Goal: Task Accomplishment & Management: Complete application form

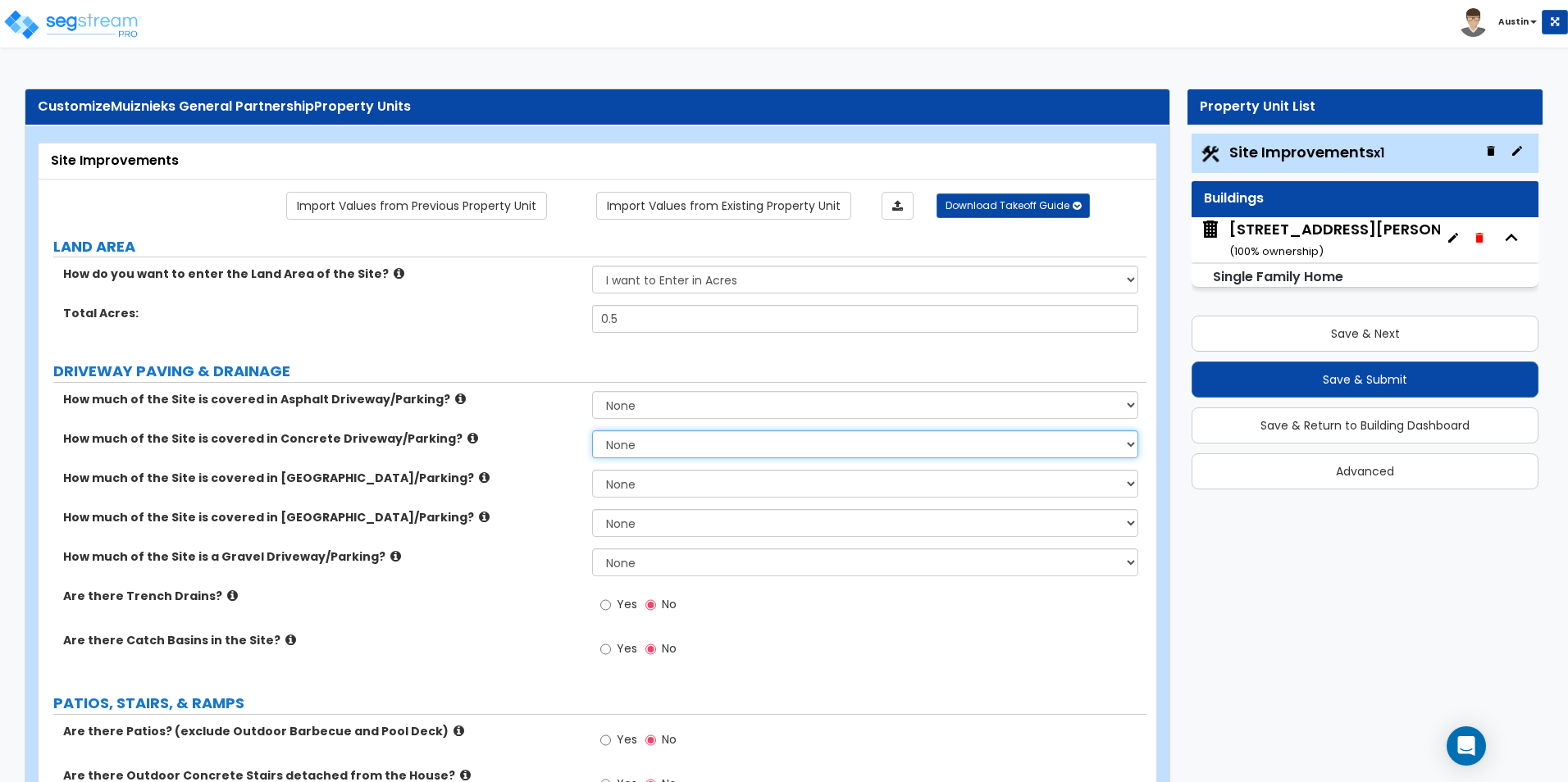
click at [662, 446] on select "None I want to Enter an Approximate Percentage I want to Enter the Square Foota…" at bounding box center [864, 444] width 545 height 28
select select "2"
click at [592, 431] on select "None I want to Enter an Approximate Percentage I want to Enter the Square Foota…" at bounding box center [864, 444] width 545 height 28
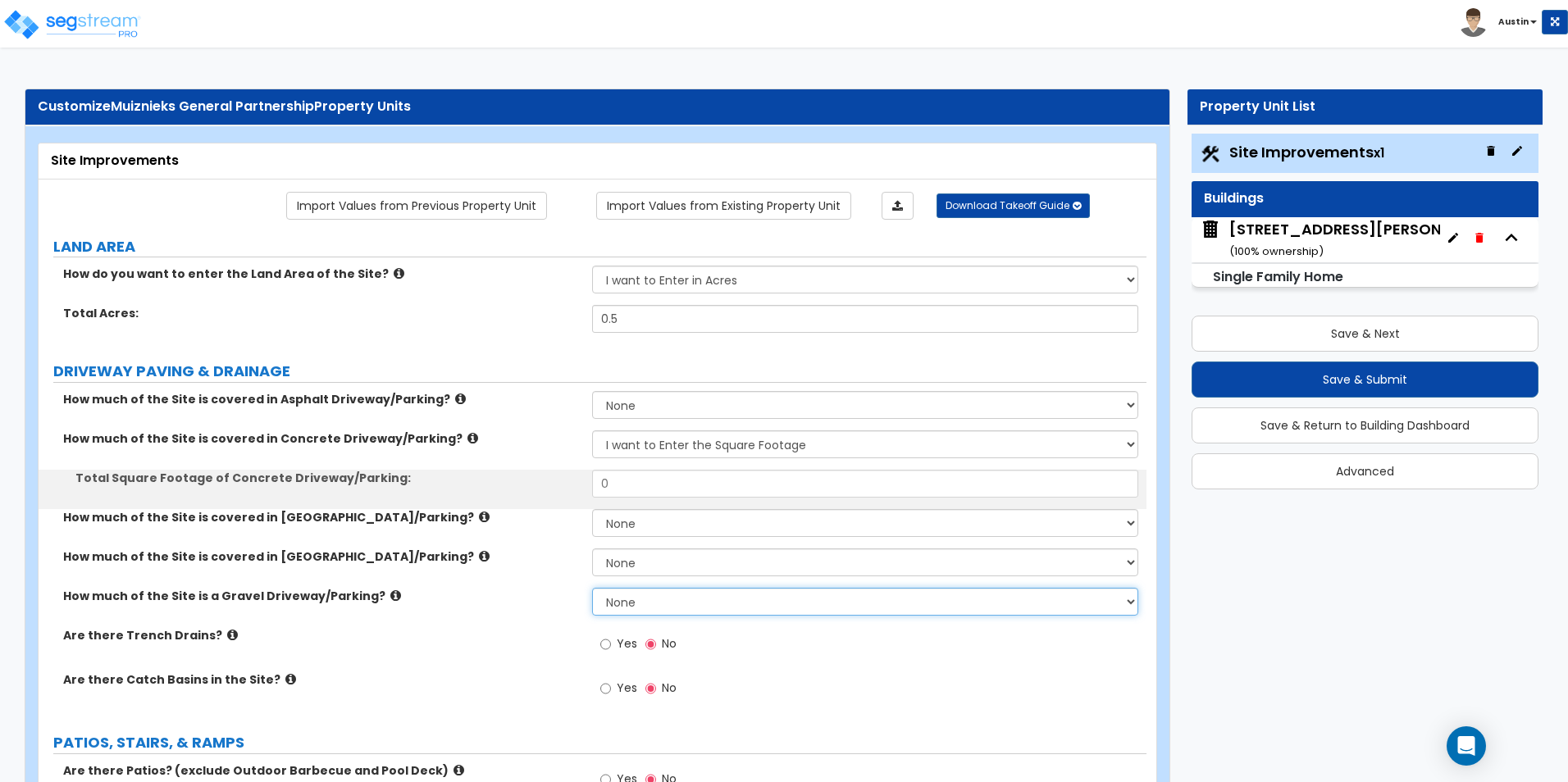
click at [655, 606] on select "None I want to Enter an Approximate Percentage I want to Enter the Square Foota…" at bounding box center [864, 601] width 545 height 28
select select "2"
click at [592, 588] on select "None I want to Enter an Approximate Percentage I want to Enter the Square Foota…" at bounding box center [864, 601] width 545 height 28
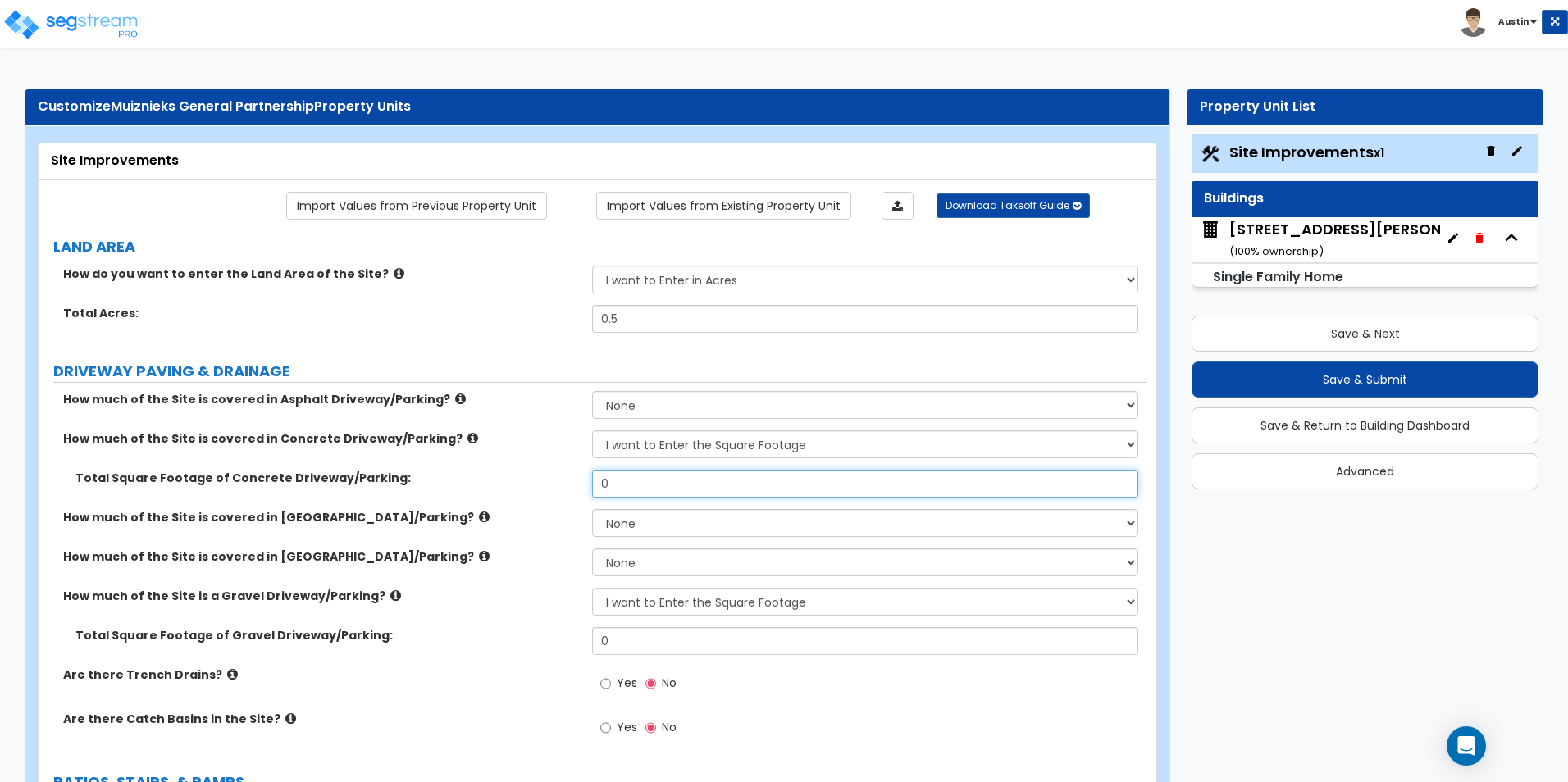
click at [641, 481] on input "0" at bounding box center [864, 483] width 545 height 28
drag, startPoint x: 651, startPoint y: 489, endPoint x: 575, endPoint y: 486, distance: 76.1
click at [575, 486] on div "Total Square Footage of Concrete Driveway/Parking: 5,500" at bounding box center [593, 489] width 1109 height 39
type input "5,400"
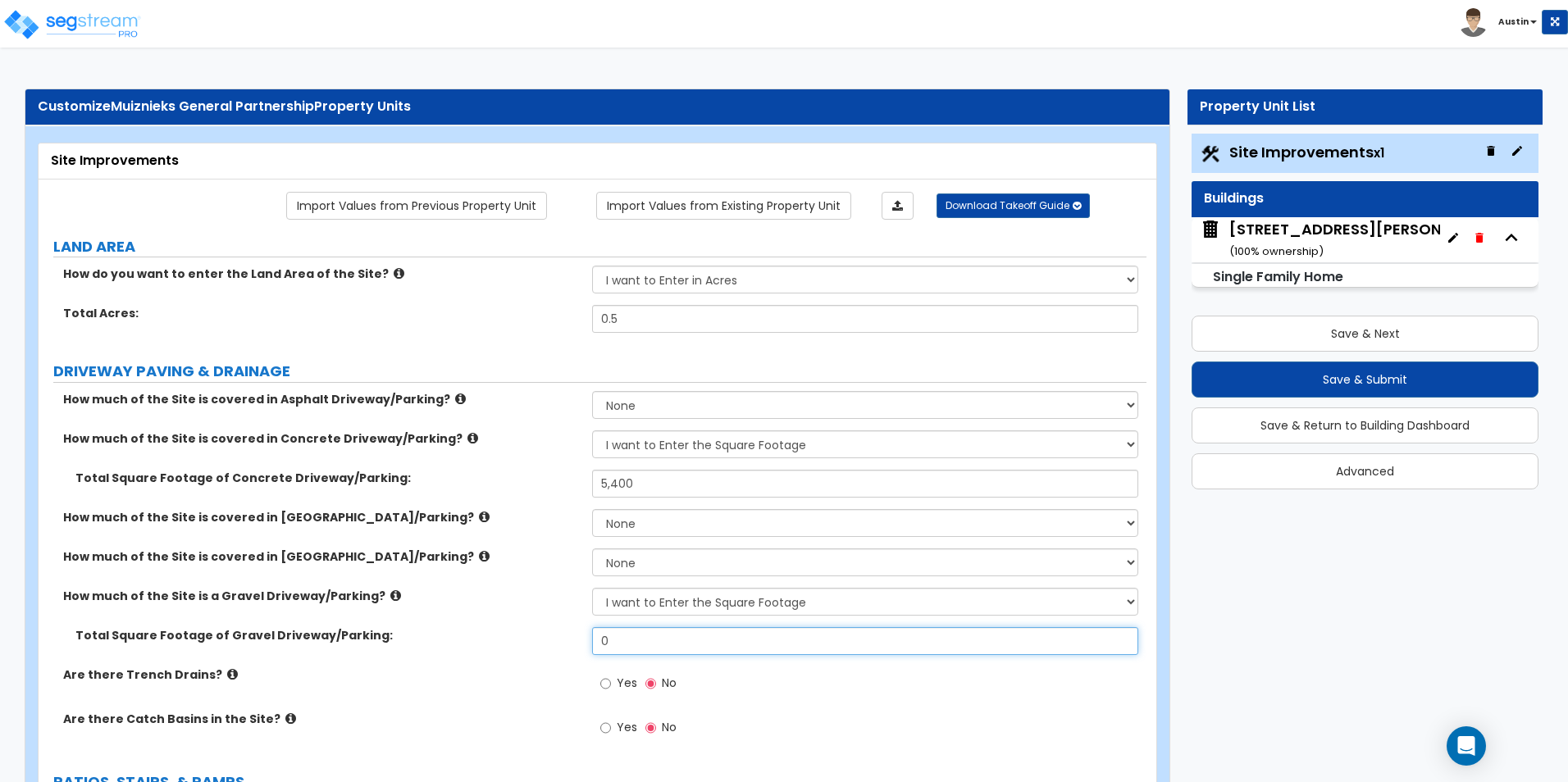
click at [637, 634] on input "0" at bounding box center [864, 640] width 545 height 28
type input "5,600"
click at [531, 529] on div "How much of the Site is covered in Brick Driveway/Parking? None I want to Enter…" at bounding box center [593, 528] width 1109 height 39
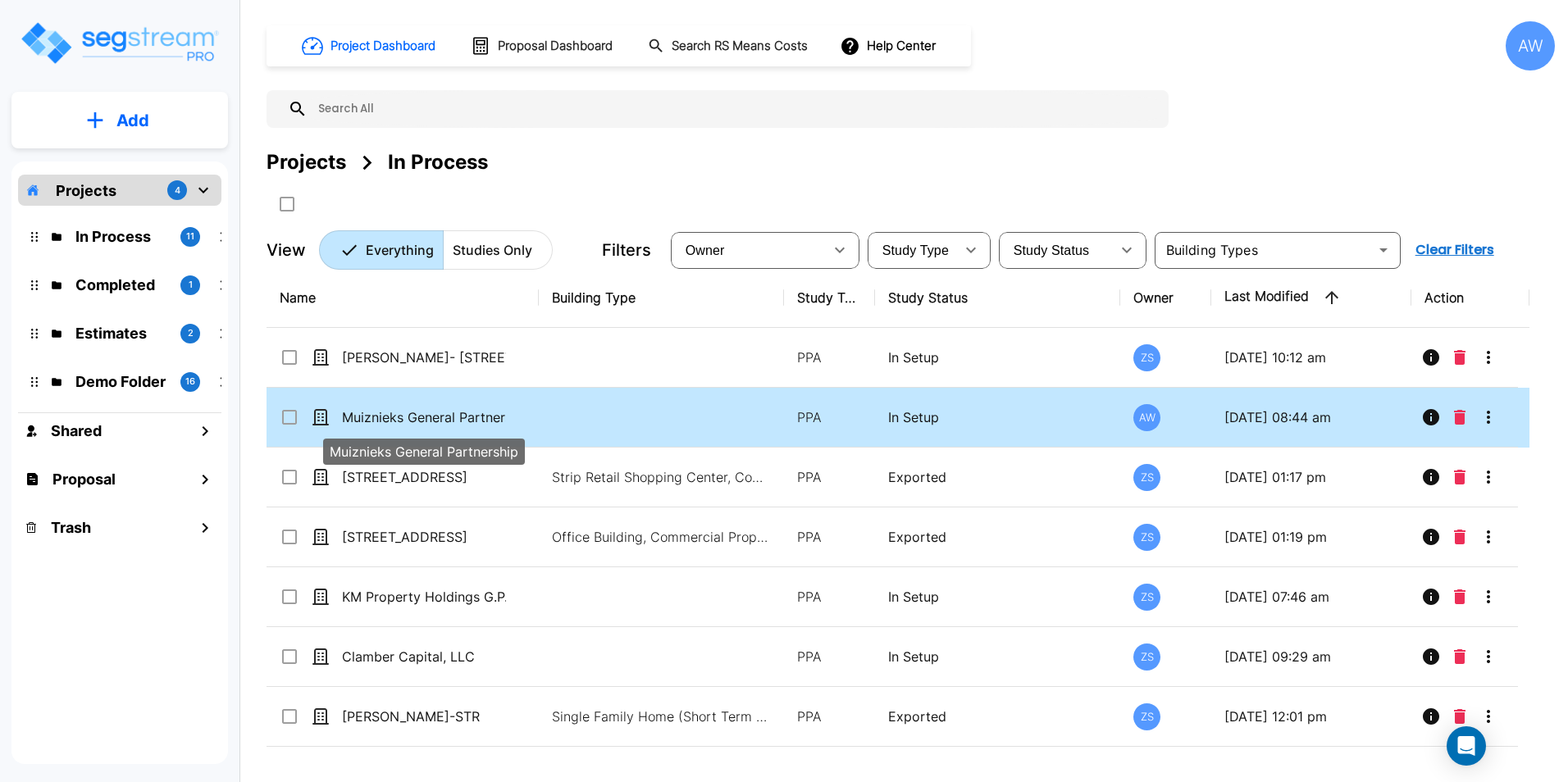
click at [456, 417] on p "Muiznieks General Partnership" at bounding box center [424, 417] width 164 height 19
click at [455, 417] on p "Muiznieks General Partnership" at bounding box center [424, 417] width 164 height 19
checkbox input "true"
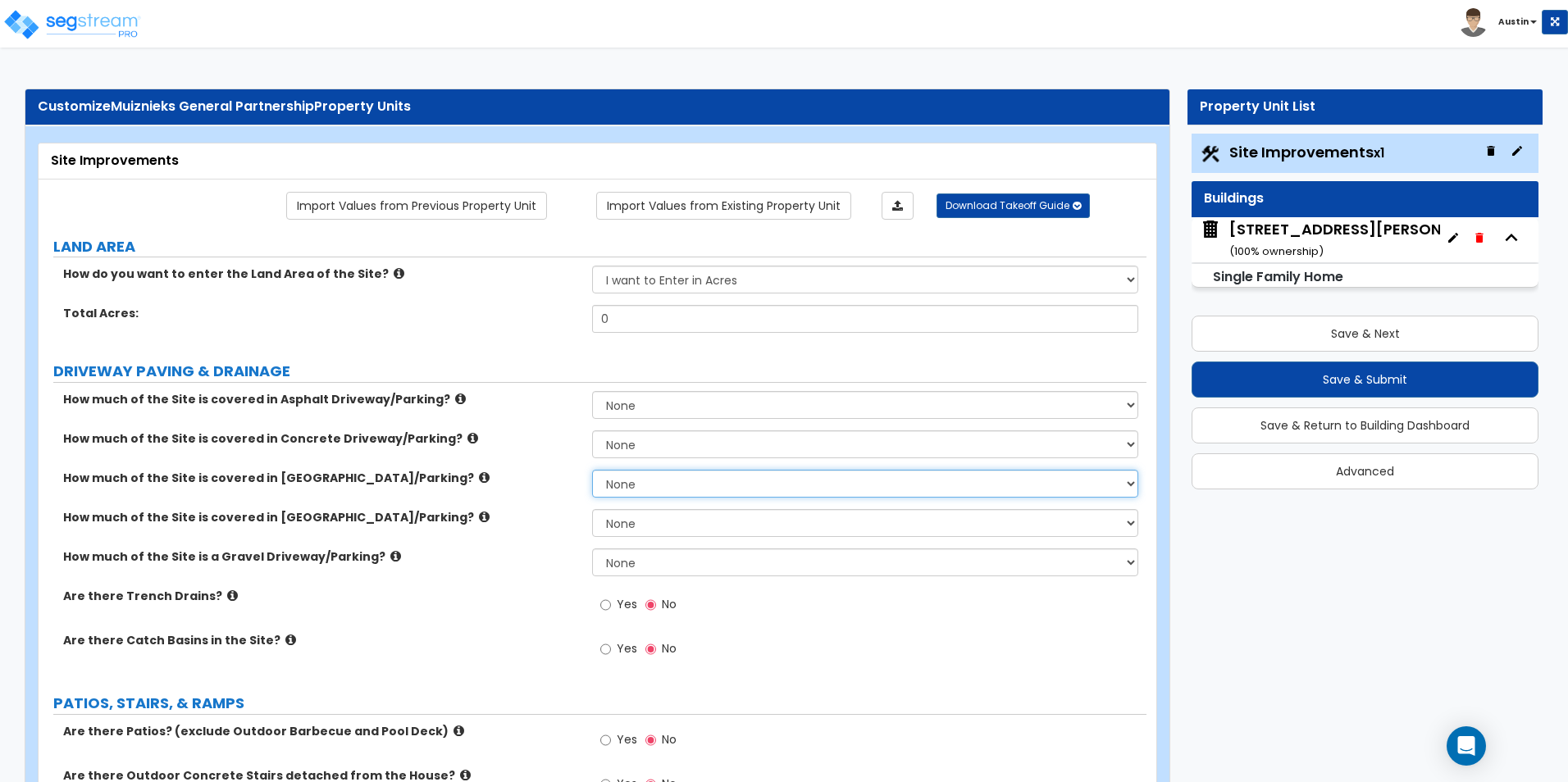
click at [664, 475] on select "None I want to Enter an Approximate Percentage I want to Enter the Square Foota…" at bounding box center [864, 483] width 545 height 28
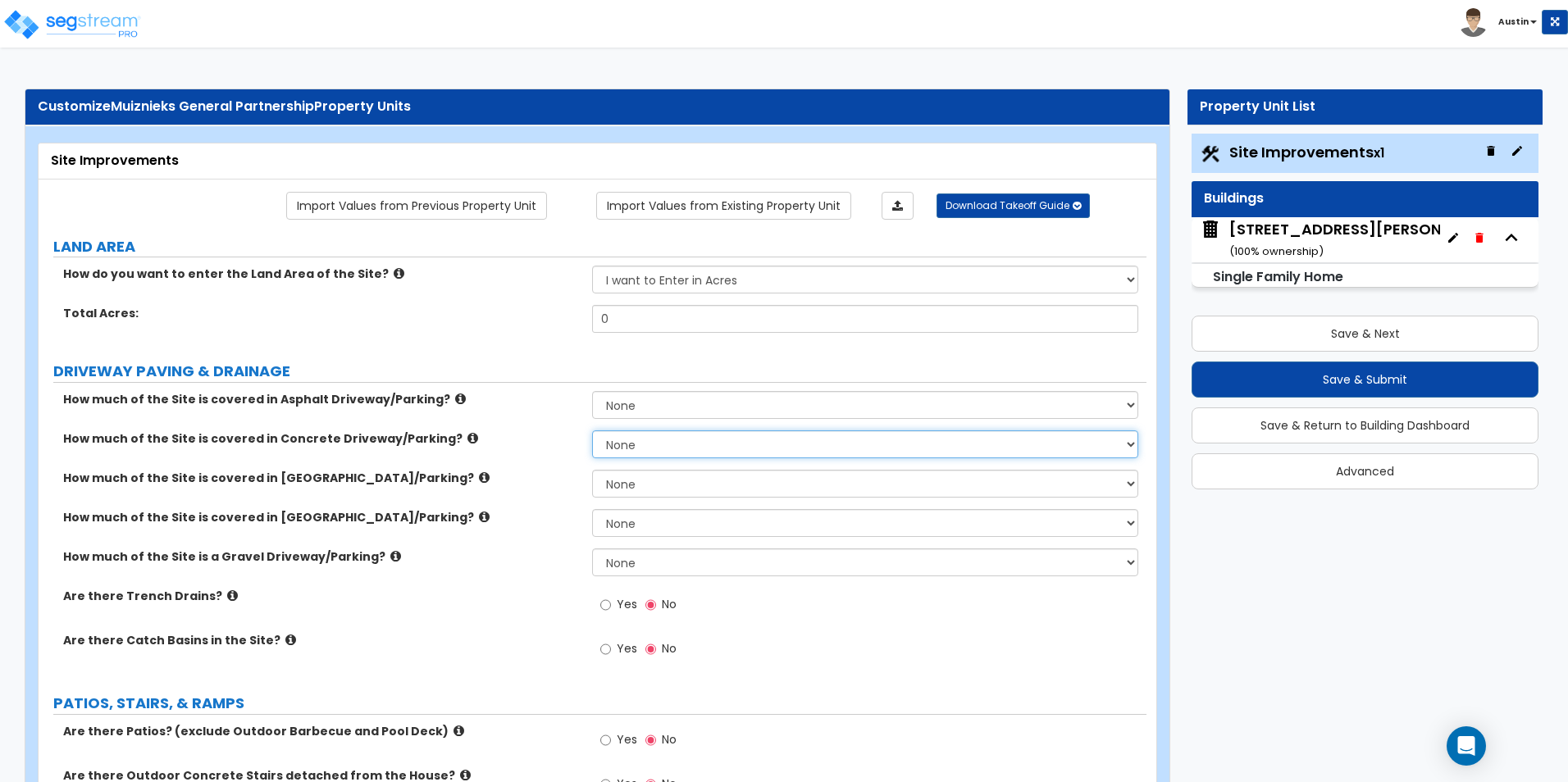
click at [661, 433] on select "None I want to Enter an Approximate Percentage I want to Enter the Square Foota…" at bounding box center [864, 444] width 545 height 28
select select "2"
click at [592, 431] on select "None I want to Enter an Approximate Percentage I want to Enter the Square Foota…" at bounding box center [864, 444] width 545 height 28
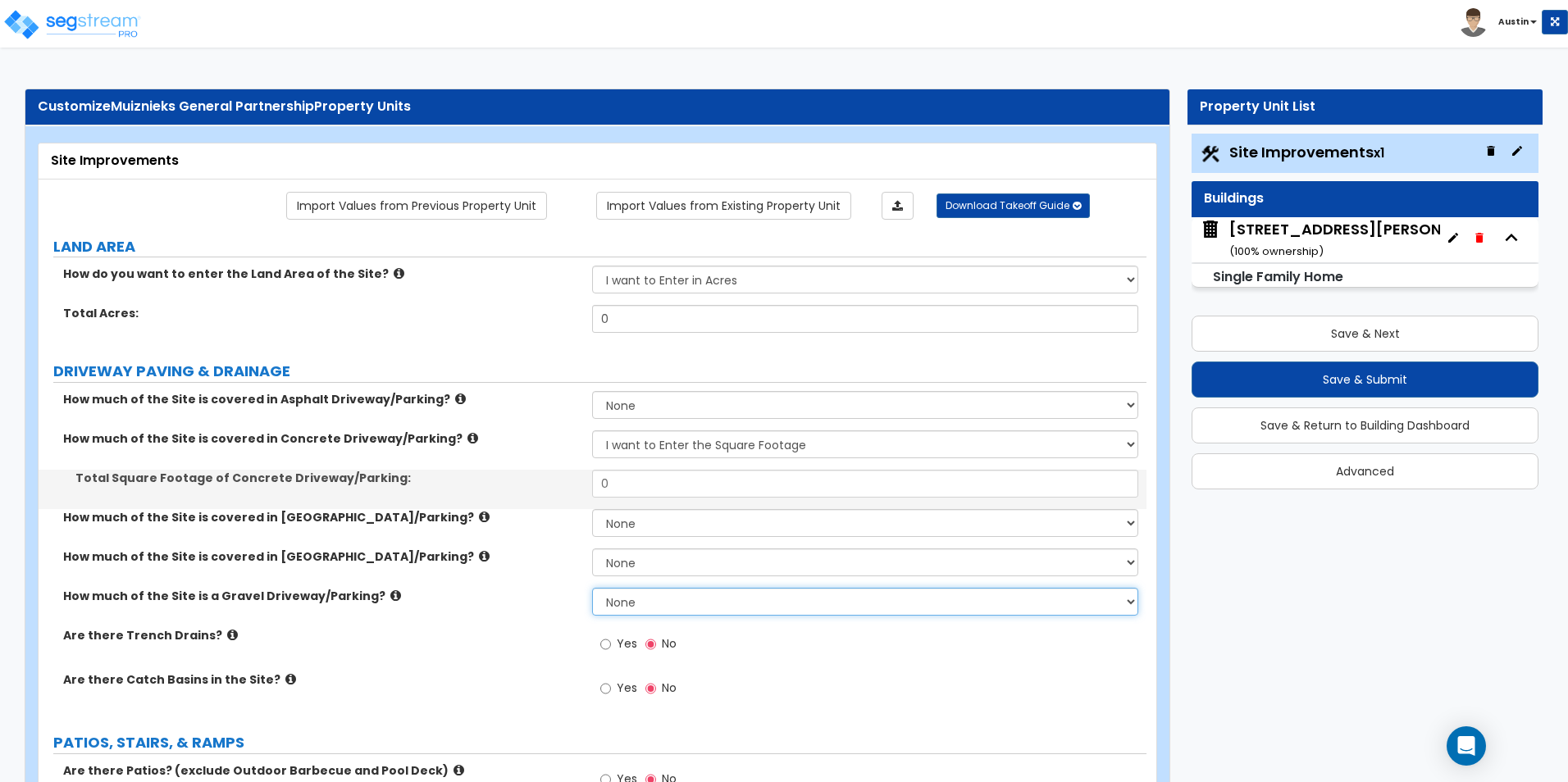
drag, startPoint x: 659, startPoint y: 606, endPoint x: 659, endPoint y: 615, distance: 9.0
click at [659, 606] on select "None I want to Enter an Approximate Percentage I want to Enter the Square Foota…" at bounding box center [864, 601] width 545 height 28
select select "2"
click at [592, 588] on select "None I want to Enter an Approximate Percentage I want to Enter the Square Foota…" at bounding box center [864, 601] width 545 height 28
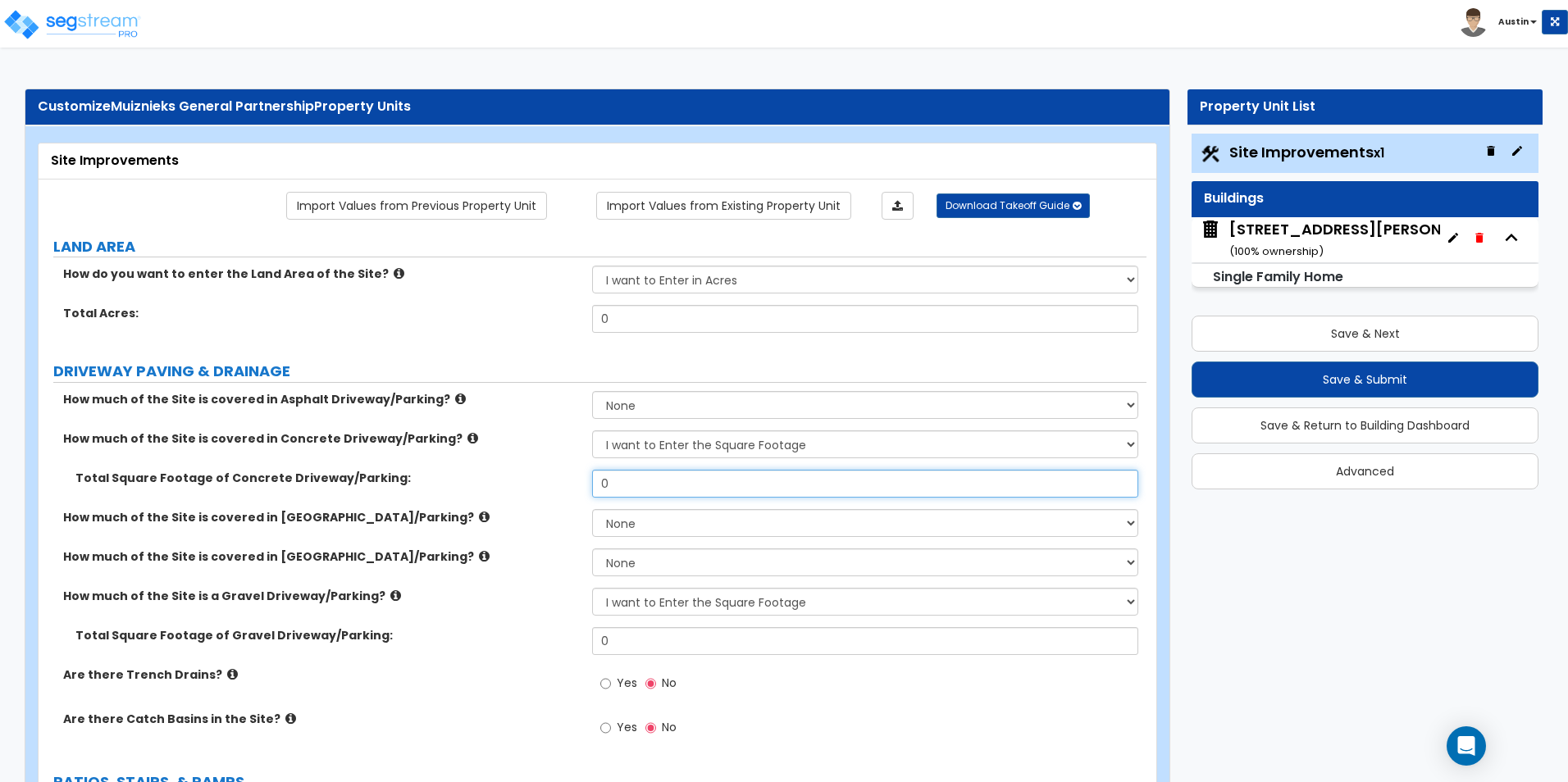
click at [640, 479] on input "0" at bounding box center [864, 483] width 545 height 28
type input "5,400"
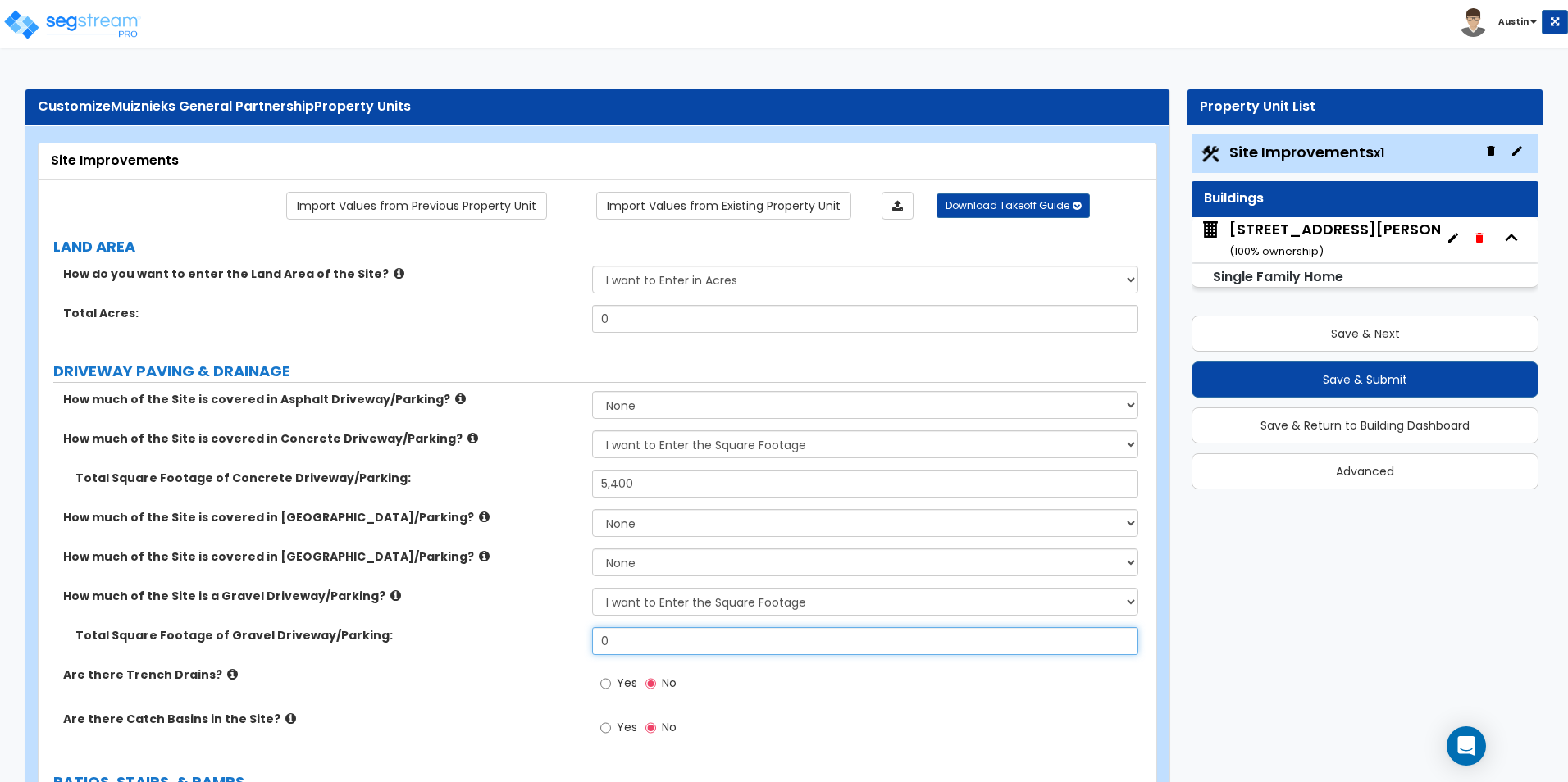
click at [669, 640] on input "0" at bounding box center [864, 640] width 545 height 28
type input "5,600"
click at [549, 583] on div "How much of the Site is covered in Stone Driveway/Parking? None I want to Enter…" at bounding box center [593, 567] width 1109 height 39
